Goal: Task Accomplishment & Management: Use online tool/utility

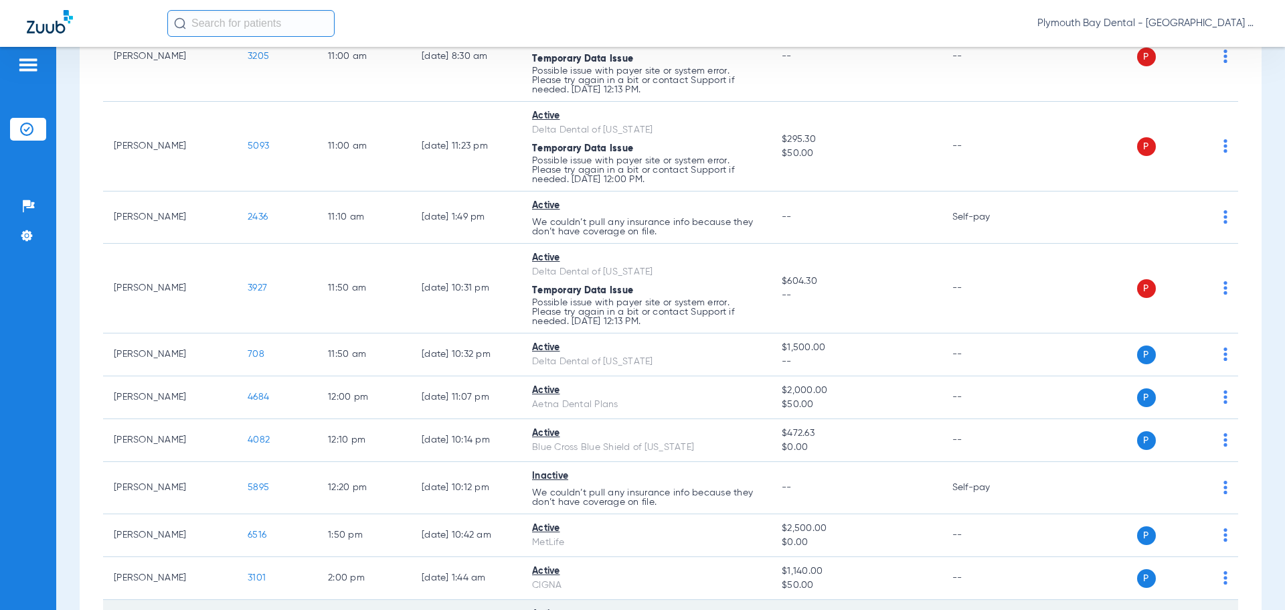
scroll to position [870, 0]
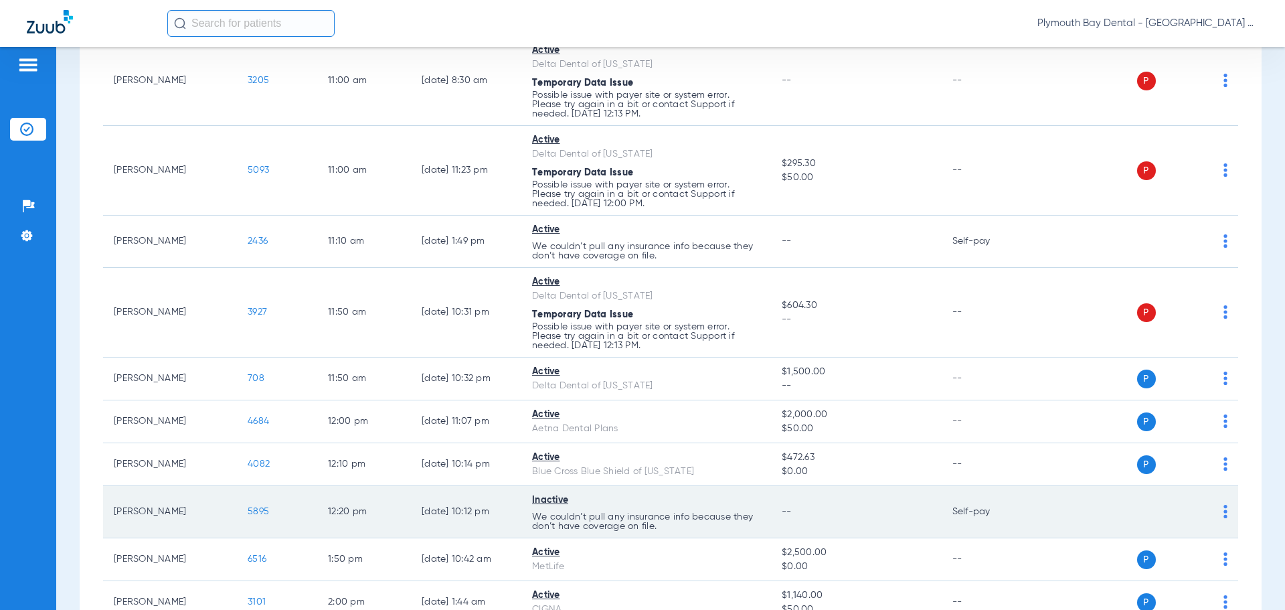
click at [260, 511] on span "5895" at bounding box center [258, 511] width 21 height 9
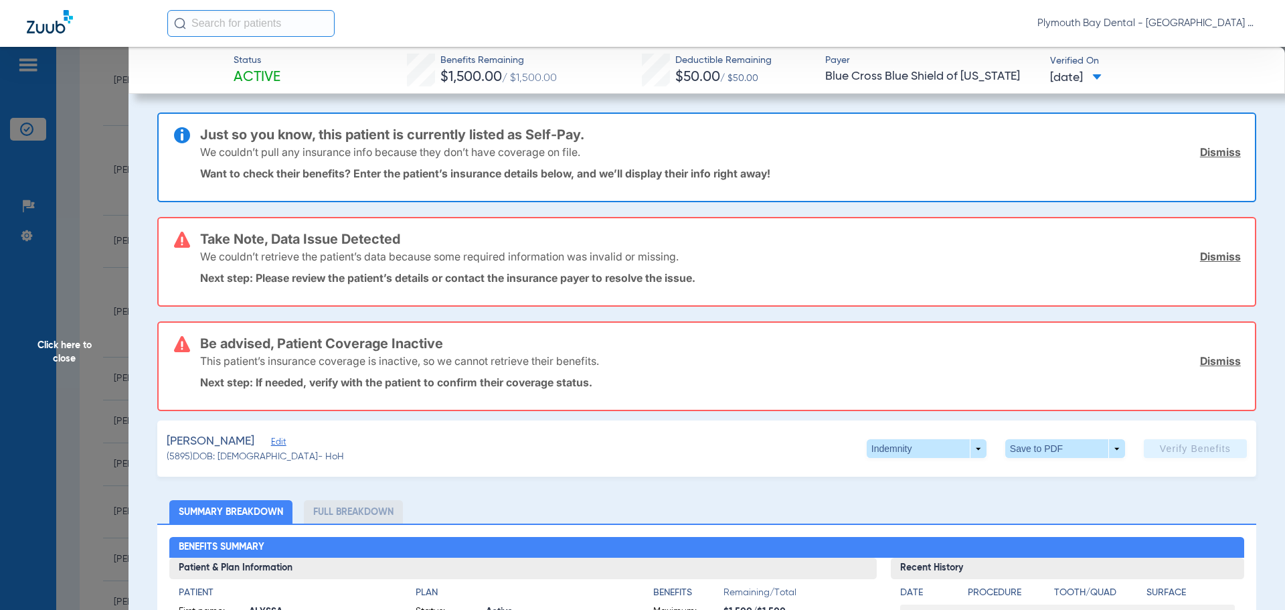
click at [1204, 153] on link "Dismiss" at bounding box center [1220, 151] width 41 height 13
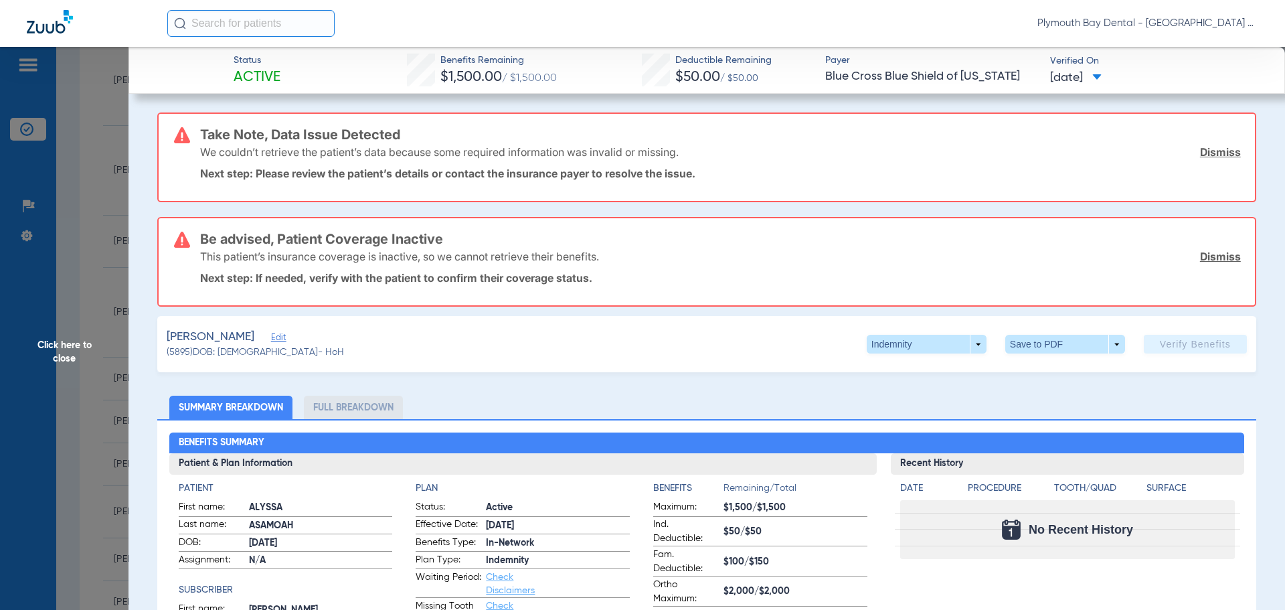
click at [1205, 155] on link "Dismiss" at bounding box center [1220, 151] width 41 height 13
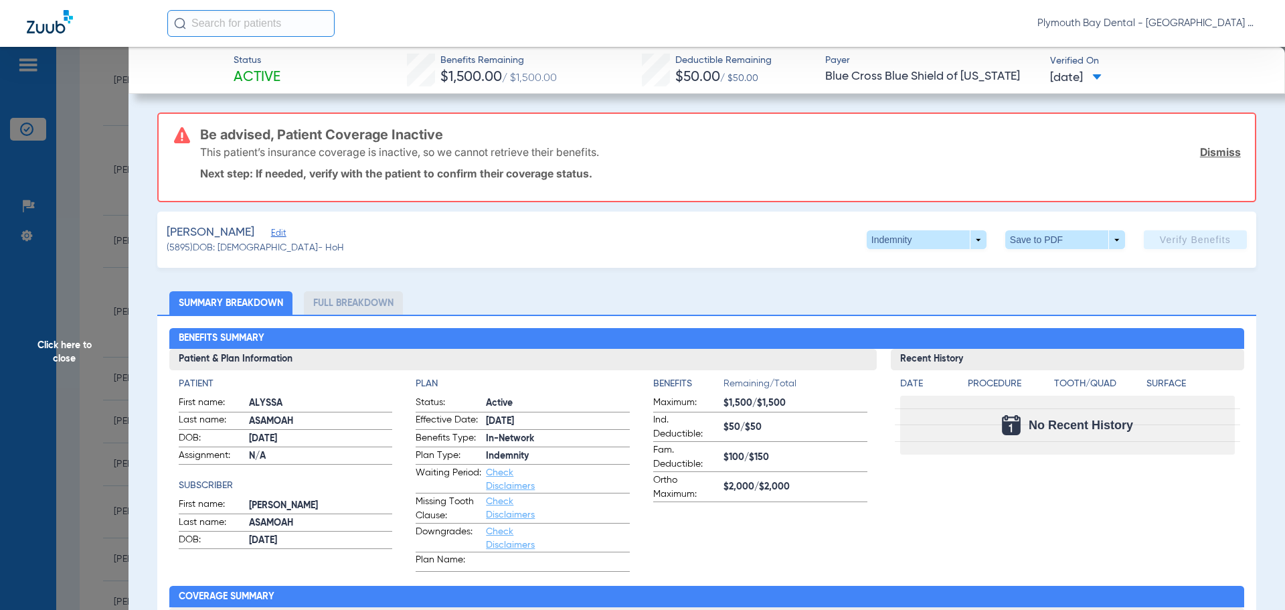
click at [1207, 155] on link "Dismiss" at bounding box center [1220, 151] width 41 height 13
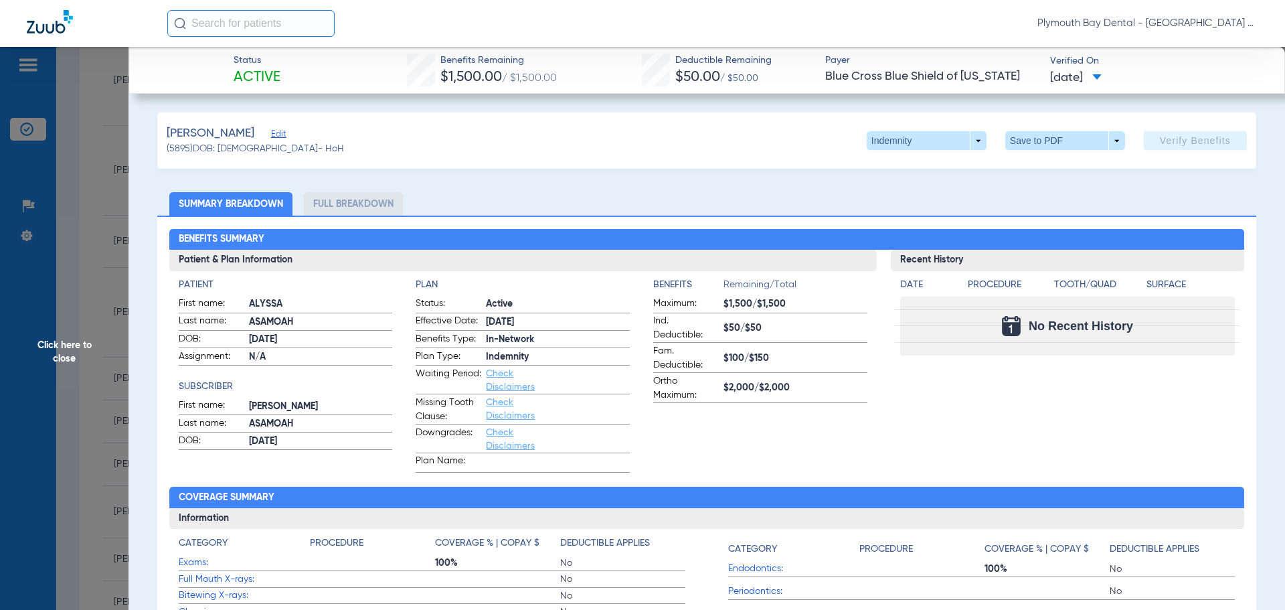
click at [371, 205] on li "Full Breakdown" at bounding box center [353, 203] width 99 height 23
click at [114, 131] on span "Click here to close" at bounding box center [64, 352] width 128 height 610
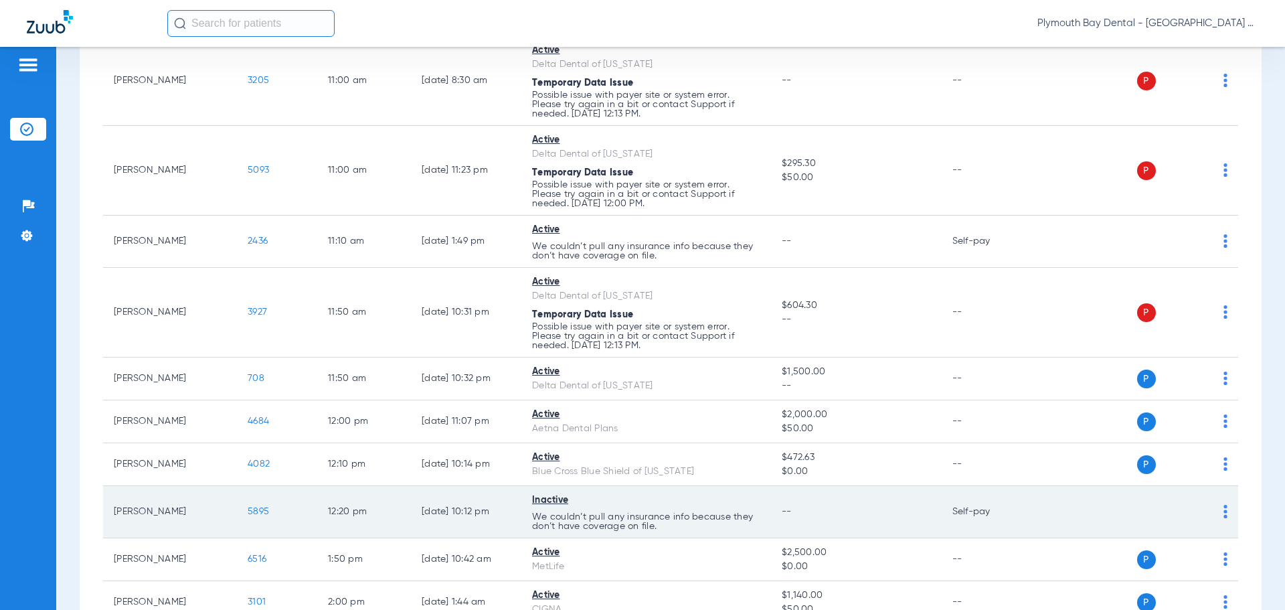
click at [266, 510] on span "5895" at bounding box center [258, 511] width 21 height 9
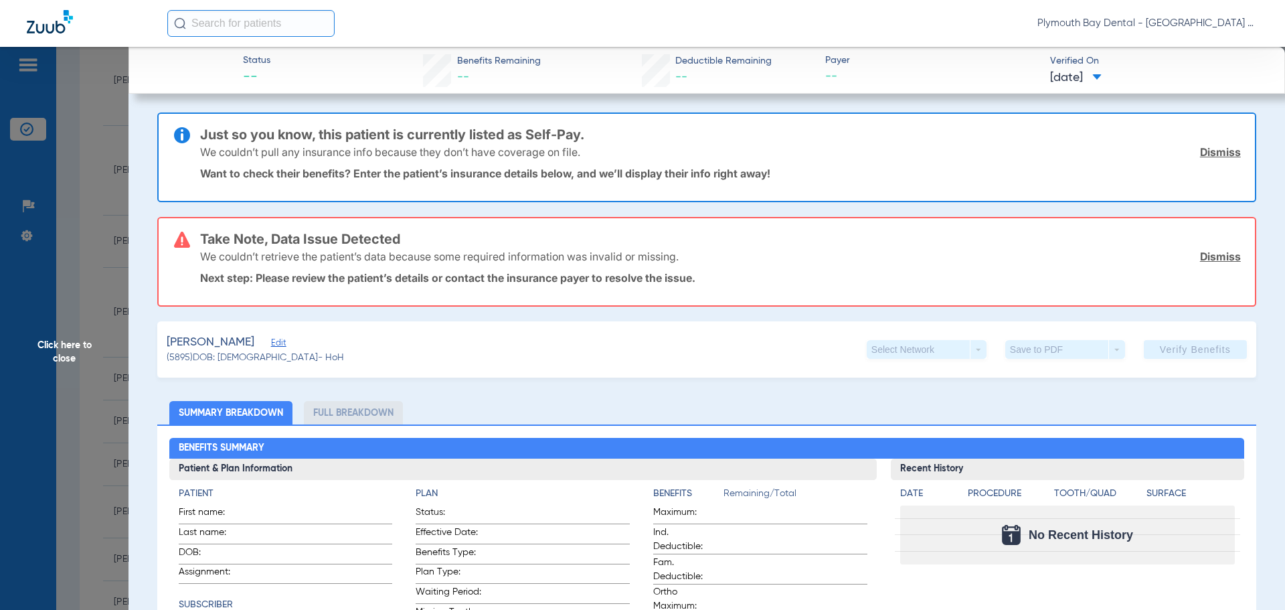
click at [1200, 153] on link "Dismiss" at bounding box center [1220, 151] width 41 height 13
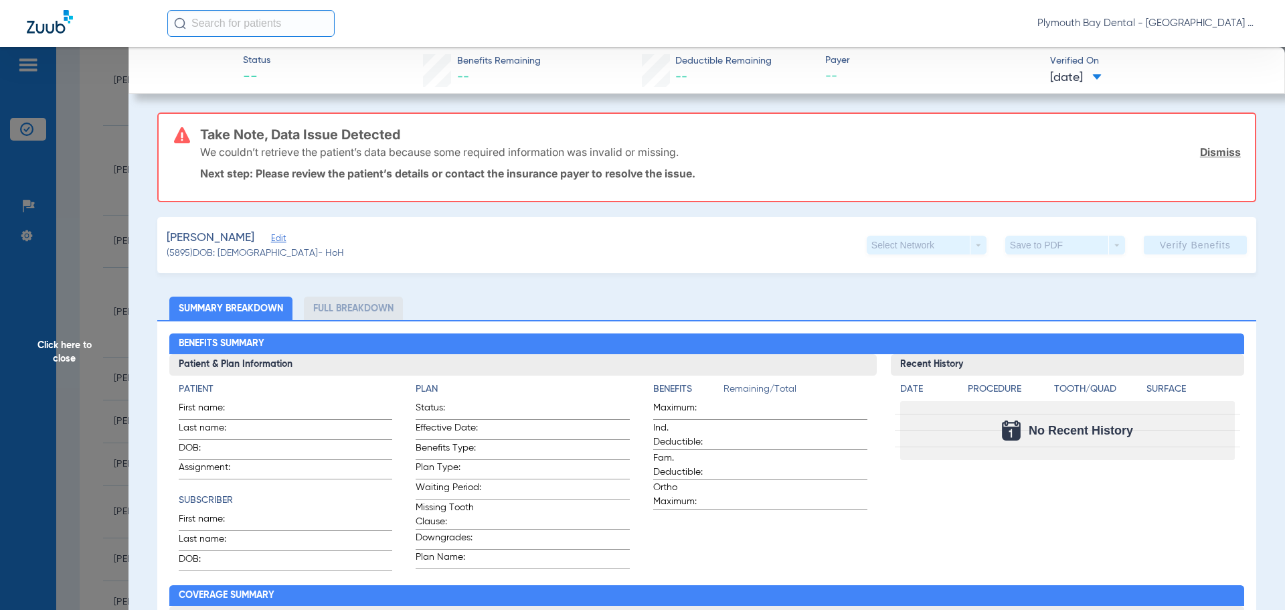
click at [1200, 153] on link "Dismiss" at bounding box center [1220, 151] width 41 height 13
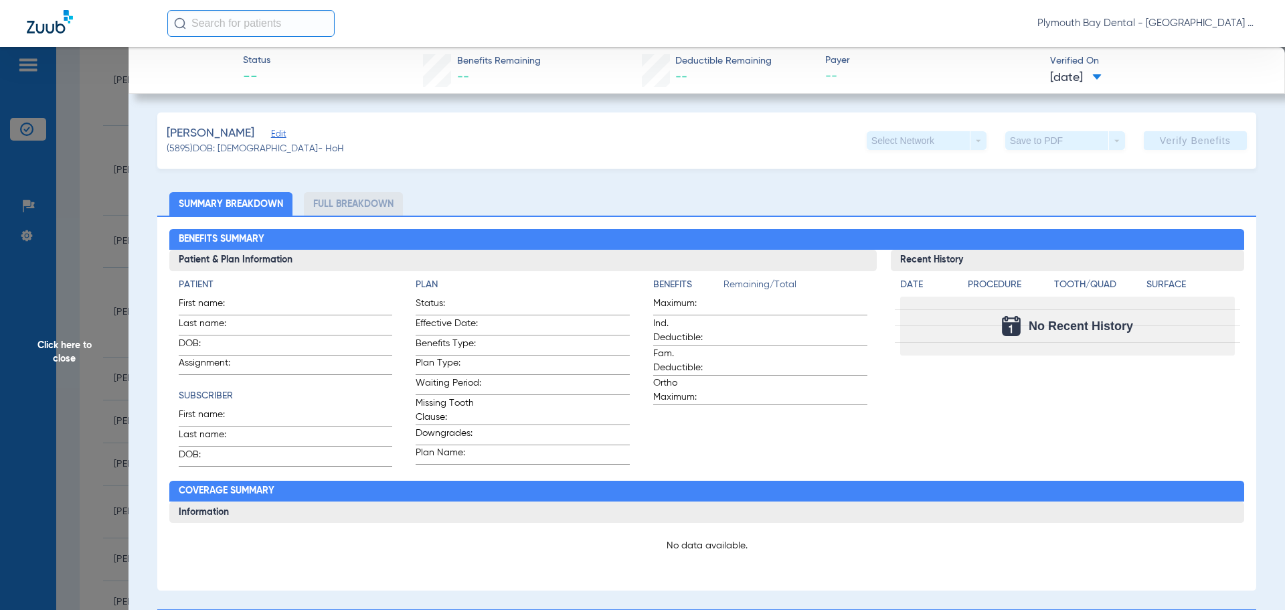
click at [283, 135] on span "Edit" at bounding box center [277, 135] width 12 height 13
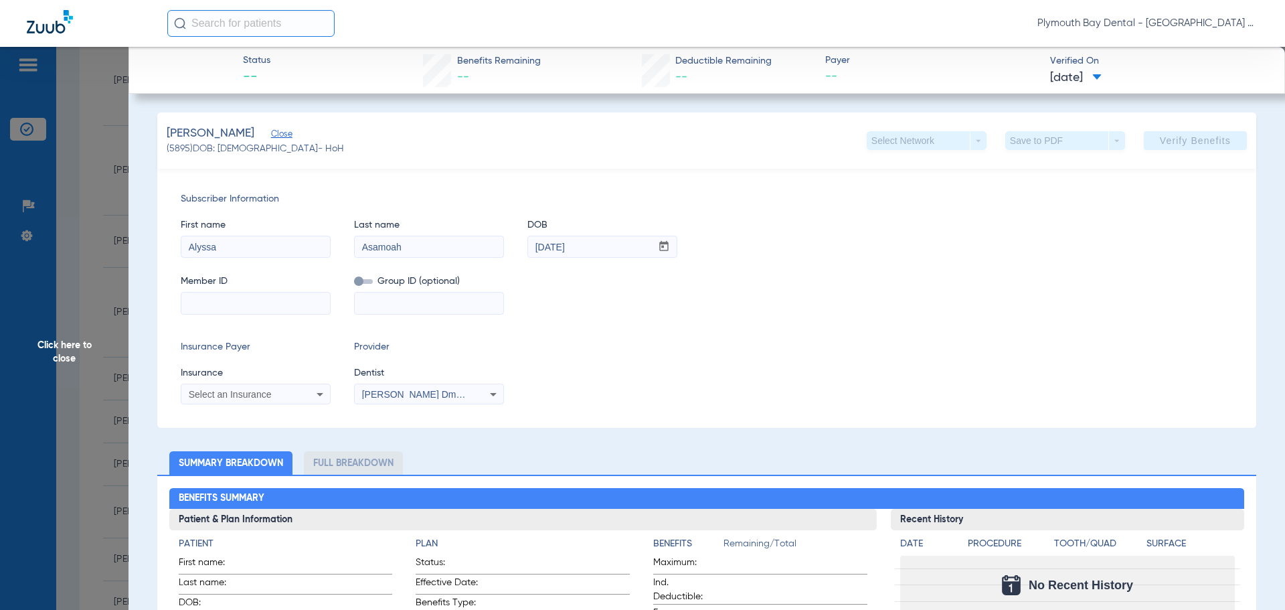
click at [239, 306] on input at bounding box center [255, 302] width 149 height 21
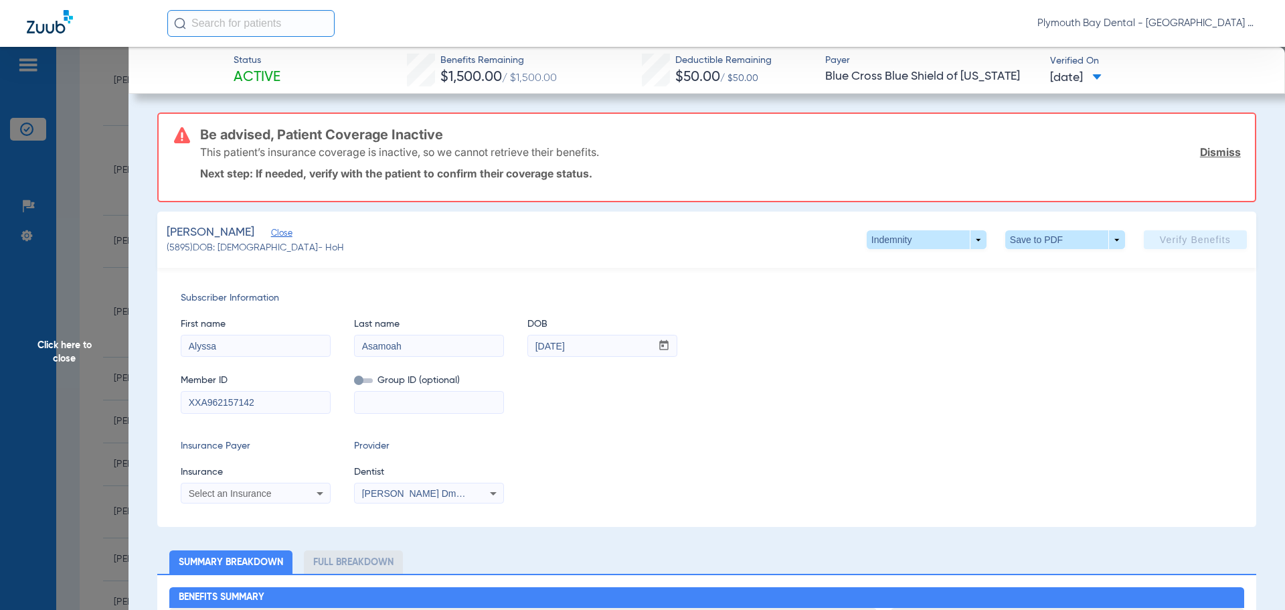
type input "XXA962157142"
click at [323, 493] on icon at bounding box center [320, 493] width 16 height 16
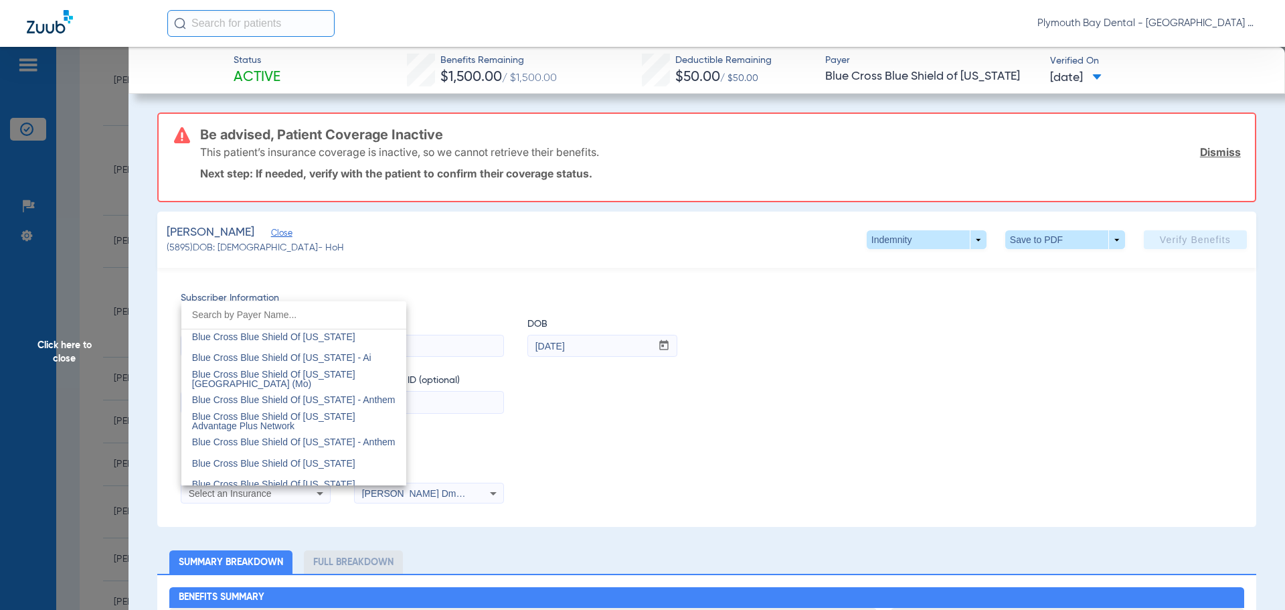
scroll to position [1271, 0]
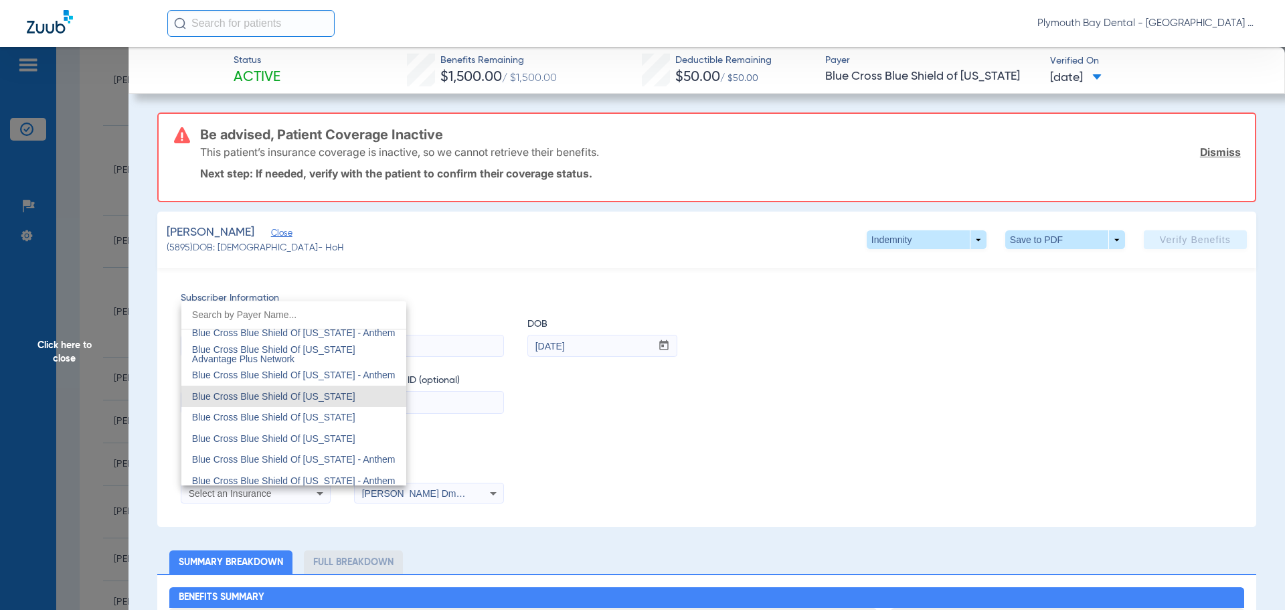
click at [308, 393] on span "Blue Cross Blue Shield Of [US_STATE]" at bounding box center [273, 396] width 163 height 11
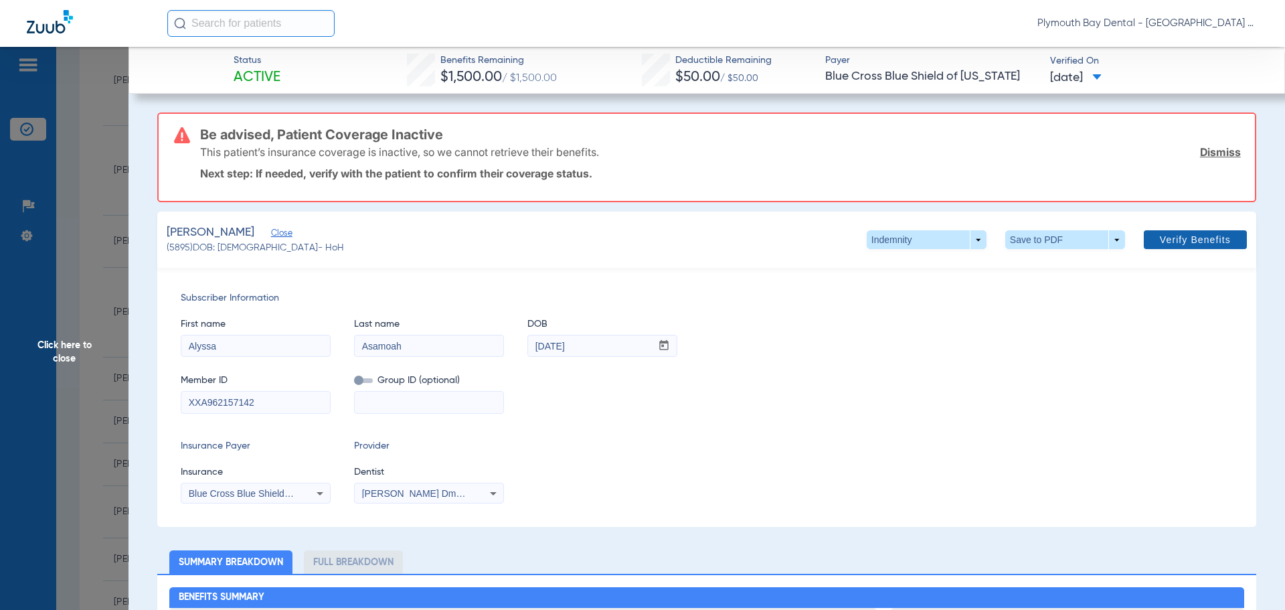
click at [1180, 237] on span "Verify Benefits" at bounding box center [1195, 239] width 71 height 11
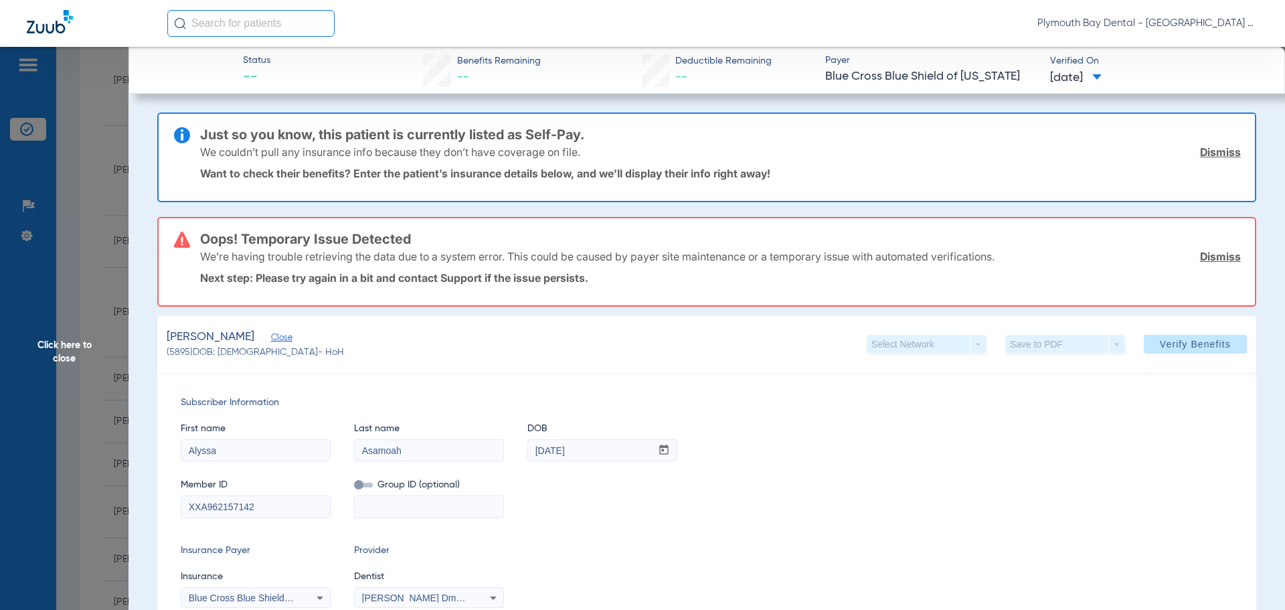
click at [1215, 152] on link "Dismiss" at bounding box center [1220, 151] width 41 height 13
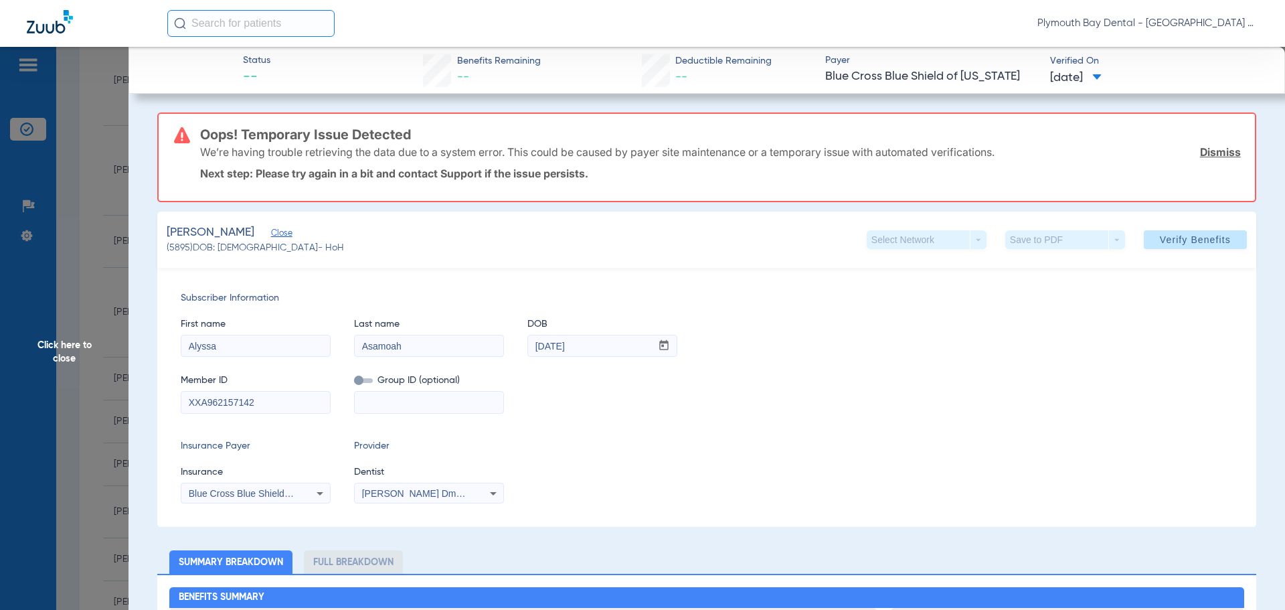
click at [1215, 152] on link "Dismiss" at bounding box center [1220, 151] width 41 height 13
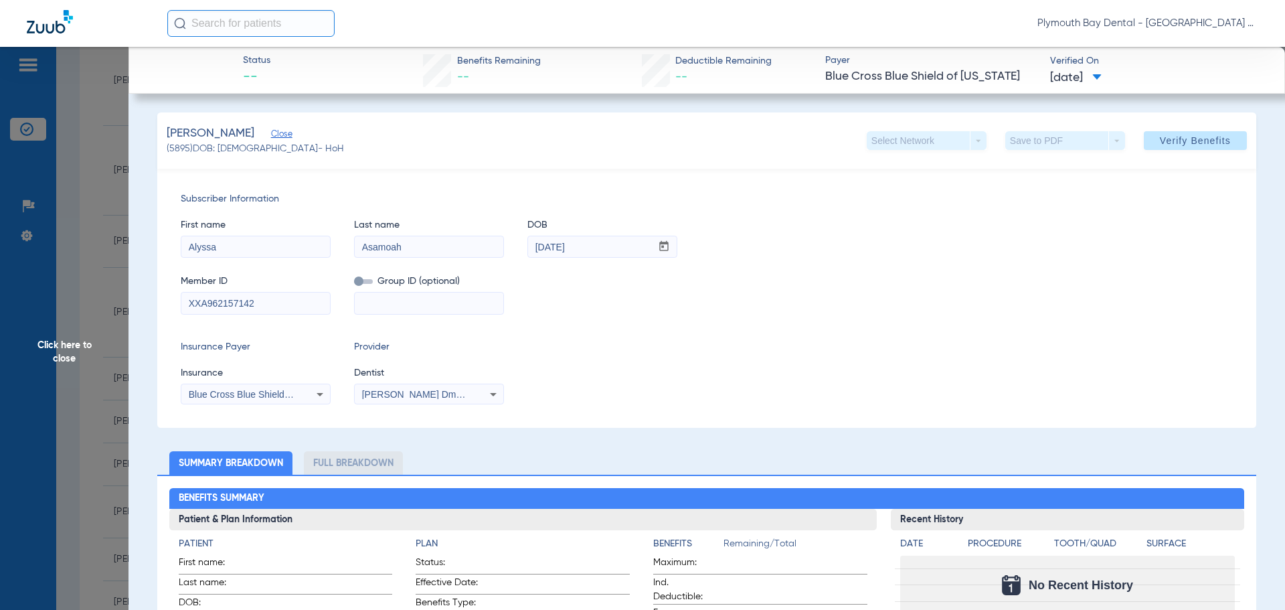
click at [94, 191] on span "Click here to close" at bounding box center [64, 352] width 128 height 610
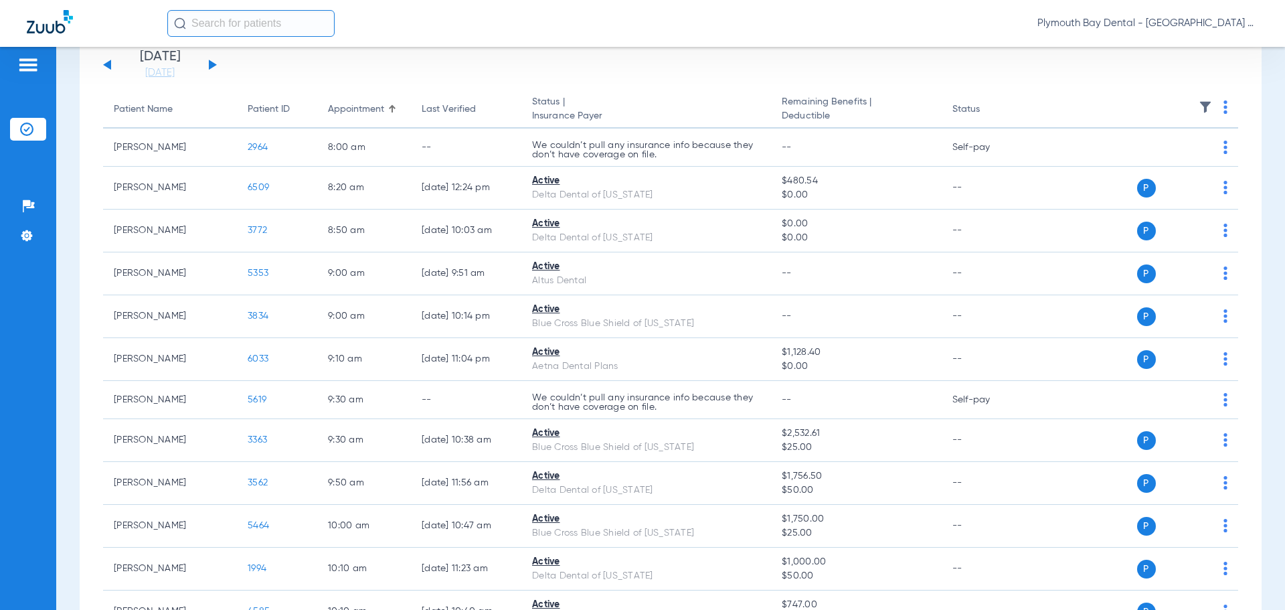
scroll to position [82, 0]
